Goal: Task Accomplishment & Management: Manage account settings

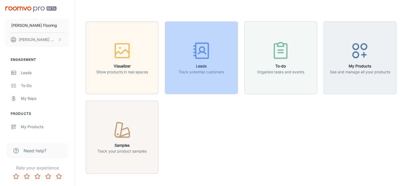
click at [204, 68] on h6 "Leads" at bounding box center [202, 66] width 46 height 6
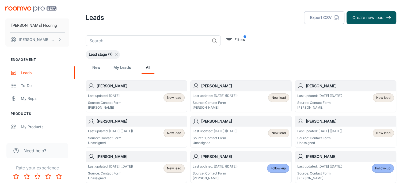
click at [98, 66] on link "New" at bounding box center [96, 67] width 13 height 13
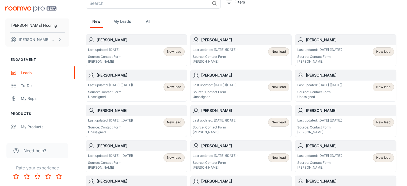
scroll to position [38, 0]
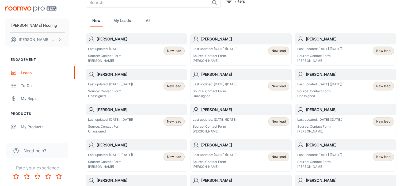
click at [141, 111] on h6 "[PERSON_NAME]" at bounding box center [141, 110] width 88 height 6
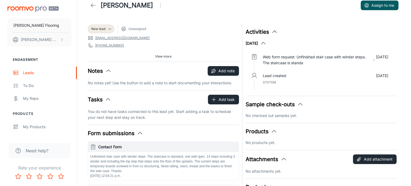
scroll to position [13, 0]
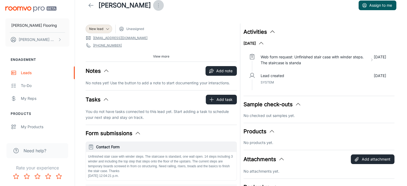
click at [155, 5] on icon "Open menu" at bounding box center [158, 5] width 6 height 6
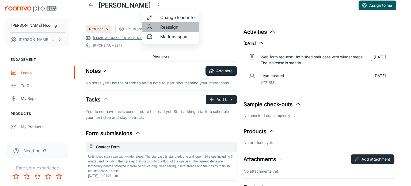
click at [169, 28] on span "Reassign" at bounding box center [177, 27] width 35 height 6
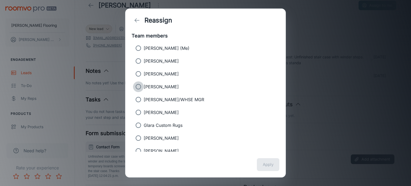
click at [138, 84] on input "[PERSON_NAME]" at bounding box center [138, 86] width 11 height 11
radio input "true"
click at [269, 163] on button "Apply" at bounding box center [268, 164] width 23 height 13
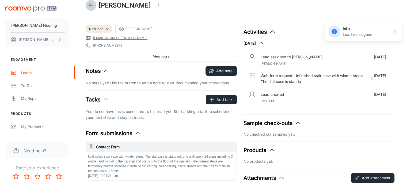
click at [91, 8] on icon at bounding box center [91, 5] width 6 height 6
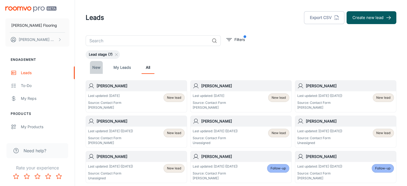
click at [95, 68] on link "New" at bounding box center [96, 67] width 13 height 13
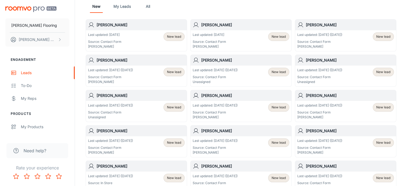
scroll to position [53, 0]
click at [139, 94] on h6 "[PERSON_NAME]" at bounding box center [141, 95] width 88 height 6
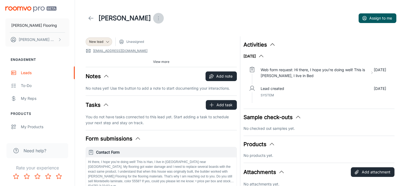
click at [155, 18] on icon "Open menu" at bounding box center [158, 18] width 6 height 6
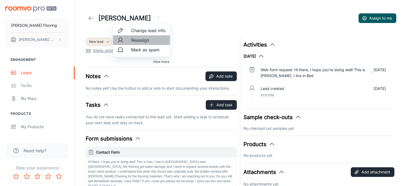
click at [146, 40] on span "Reassign" at bounding box center [148, 40] width 35 height 6
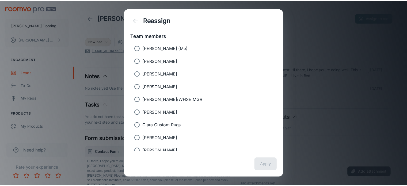
scroll to position [54, 0]
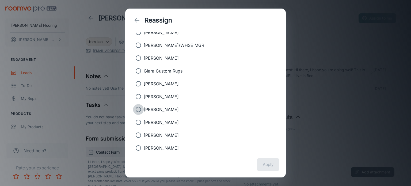
click at [137, 108] on input "[PERSON_NAME]" at bounding box center [138, 109] width 11 height 11
radio input "true"
click at [266, 164] on button "Apply" at bounding box center [268, 164] width 23 height 13
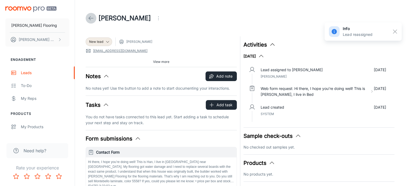
click at [90, 18] on icon at bounding box center [91, 18] width 6 height 6
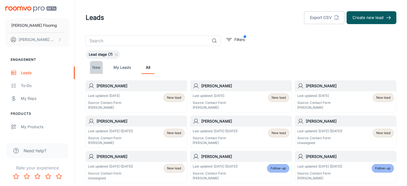
click at [100, 65] on link "New" at bounding box center [96, 67] width 13 height 13
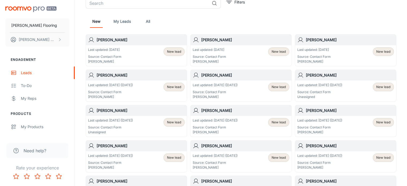
scroll to position [38, 0]
click at [136, 111] on h6 "[PERSON_NAME]" at bounding box center [141, 110] width 88 height 6
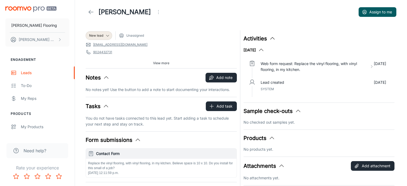
scroll to position [6, 0]
click at [155, 11] on icon "Open menu" at bounding box center [158, 12] width 6 height 6
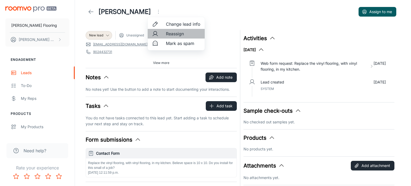
click at [174, 35] on span "Reassign" at bounding box center [183, 34] width 35 height 6
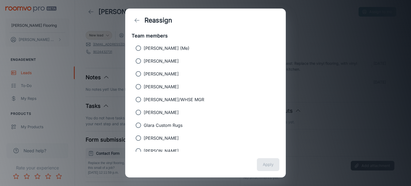
click at [137, 137] on input "[PERSON_NAME]" at bounding box center [138, 138] width 11 height 11
radio input "true"
click at [266, 168] on button "Apply" at bounding box center [268, 164] width 23 height 13
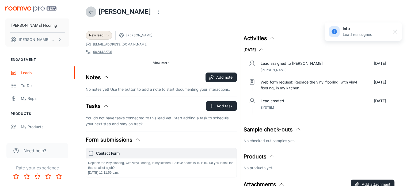
click at [91, 10] on icon at bounding box center [91, 12] width 6 height 6
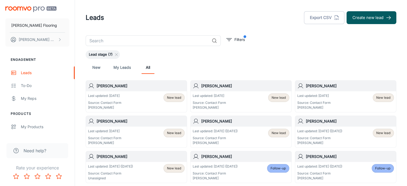
click at [131, 157] on h6 "[PERSON_NAME]" at bounding box center [141, 157] width 88 height 6
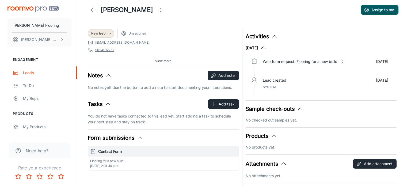
scroll to position [8, 0]
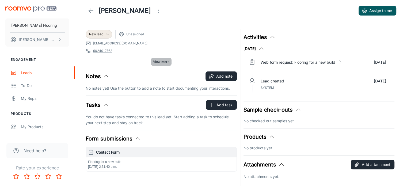
click at [162, 61] on span "View more" at bounding box center [161, 61] width 16 height 5
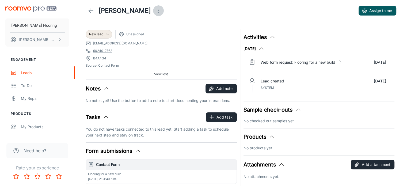
click at [156, 13] on icon "Open menu" at bounding box center [158, 11] width 6 height 6
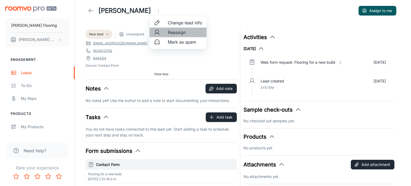
click at [183, 33] on span "Reassign" at bounding box center [185, 32] width 35 height 6
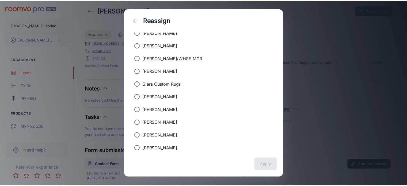
scroll to position [42, 0]
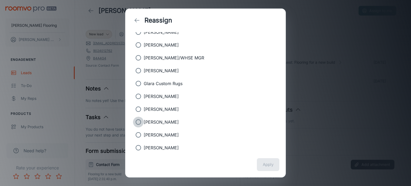
click at [138, 123] on input "[PERSON_NAME]" at bounding box center [138, 122] width 11 height 11
radio input "true"
click at [270, 167] on button "Apply" at bounding box center [268, 164] width 23 height 13
